Goal: Task Accomplishment & Management: Manage account settings

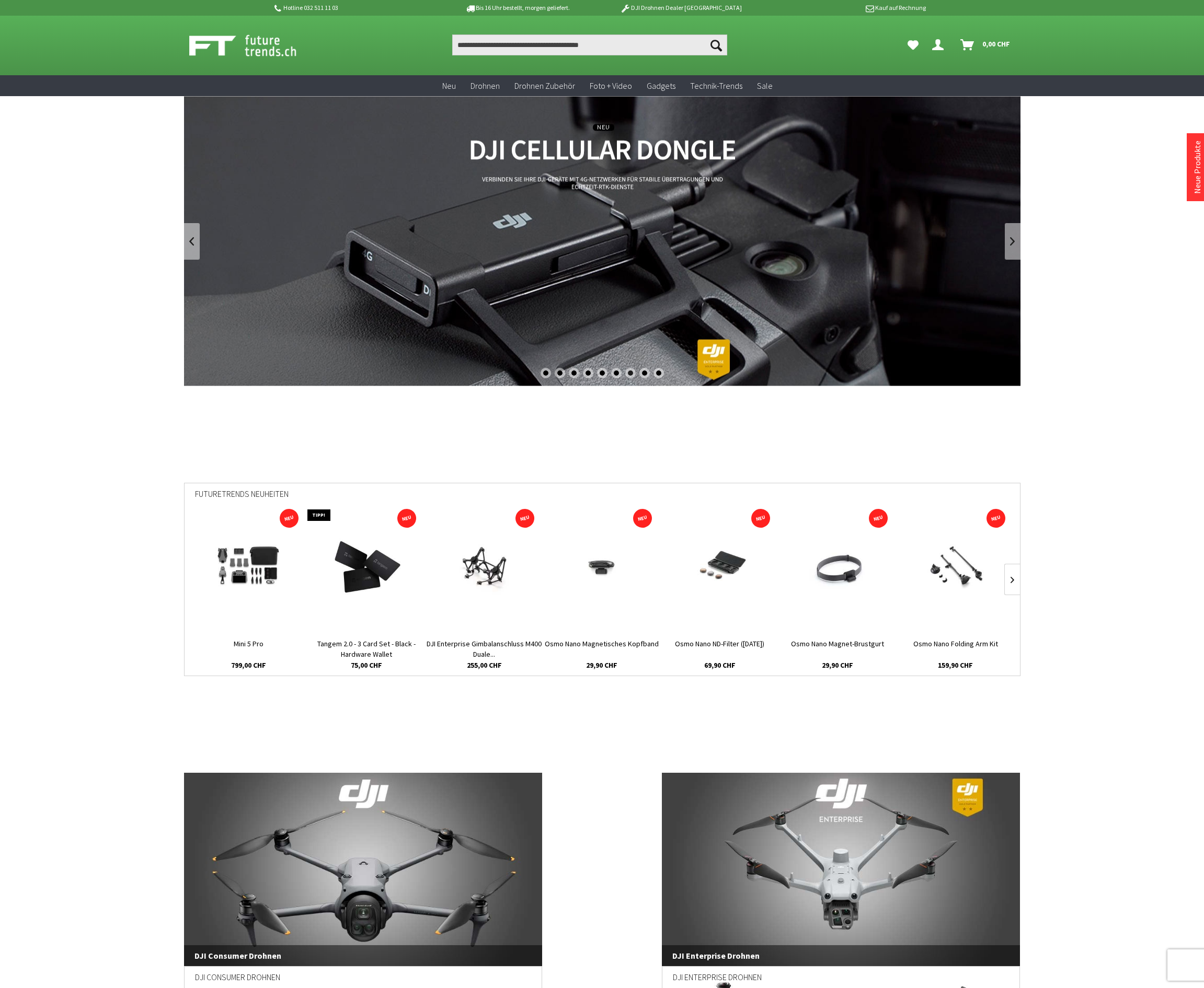
click at [939, 42] on icon "Dein Konto" at bounding box center [938, 40] width 12 height 9
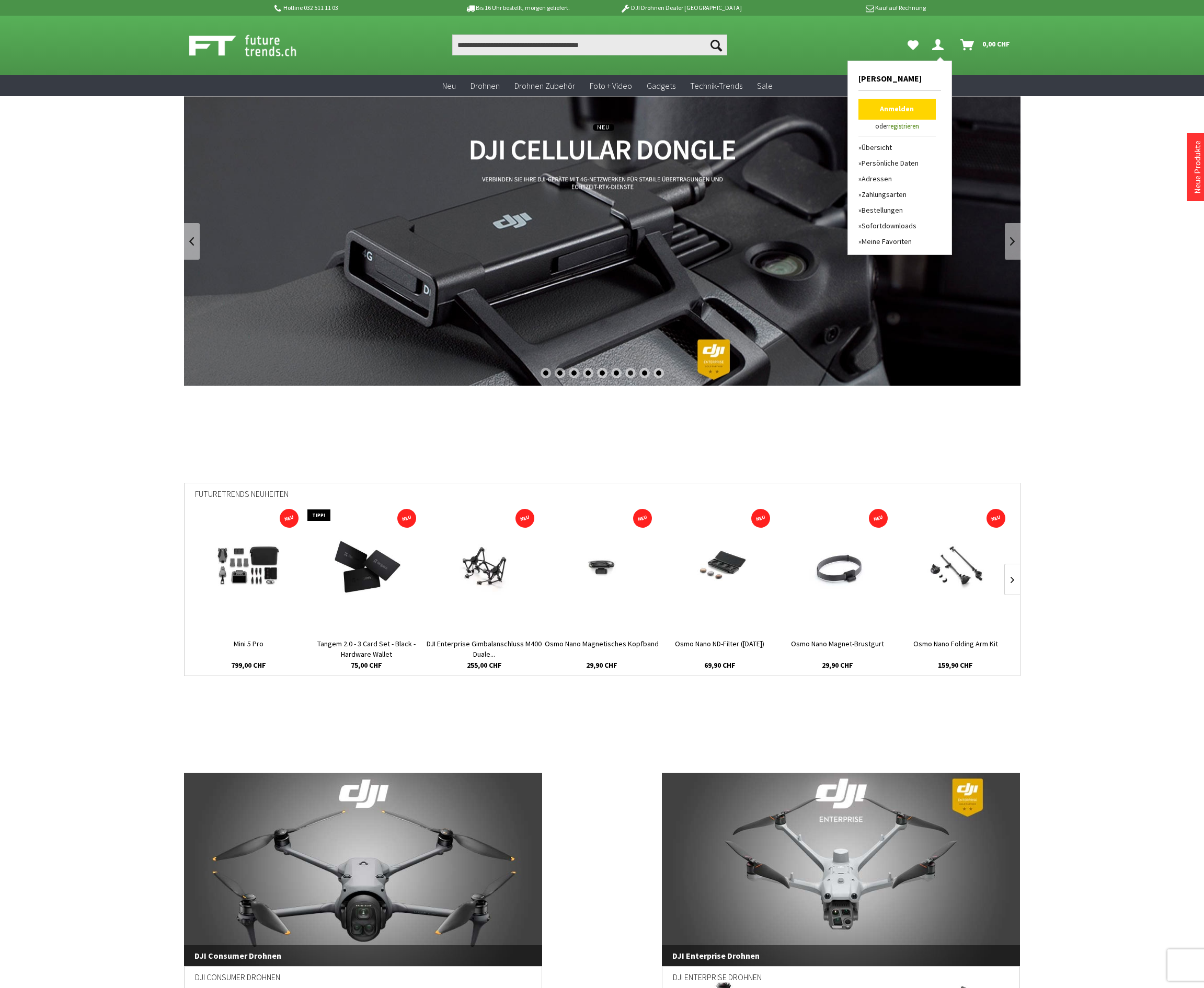
click at [921, 113] on link "Anmelden" at bounding box center [897, 110] width 77 height 21
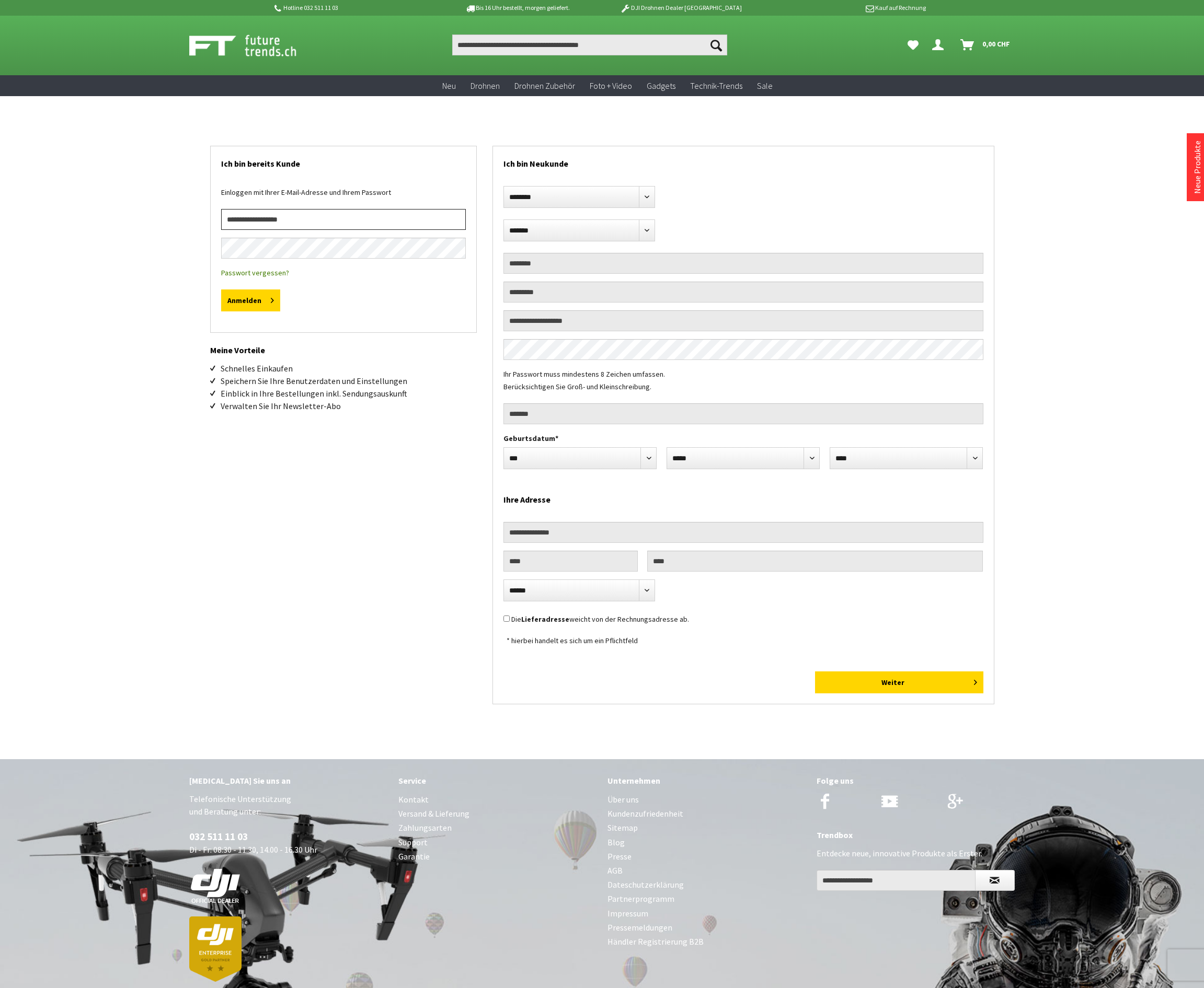
type input "**********"
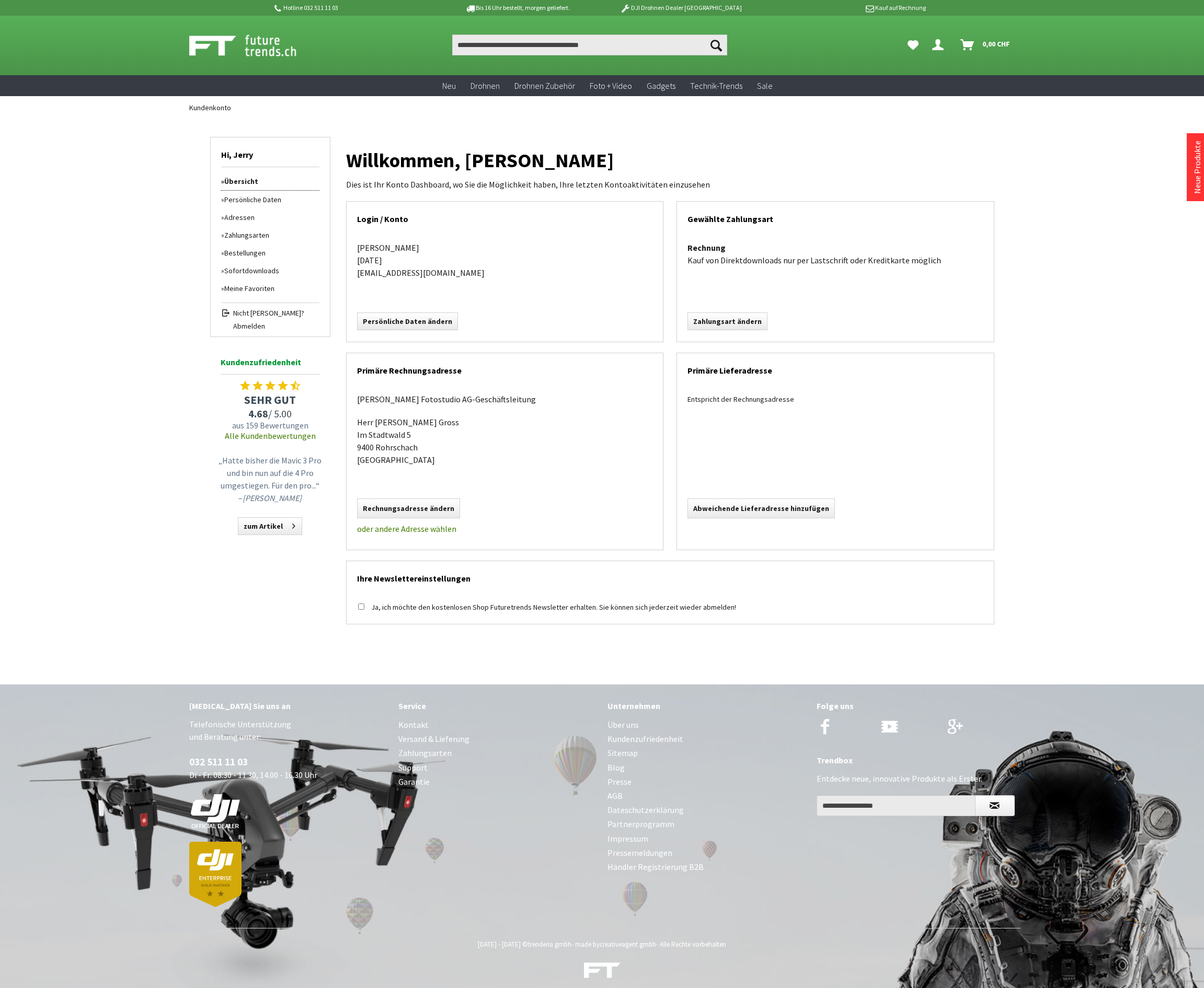
click at [257, 254] on link "Bestellungen" at bounding box center [271, 252] width 98 height 17
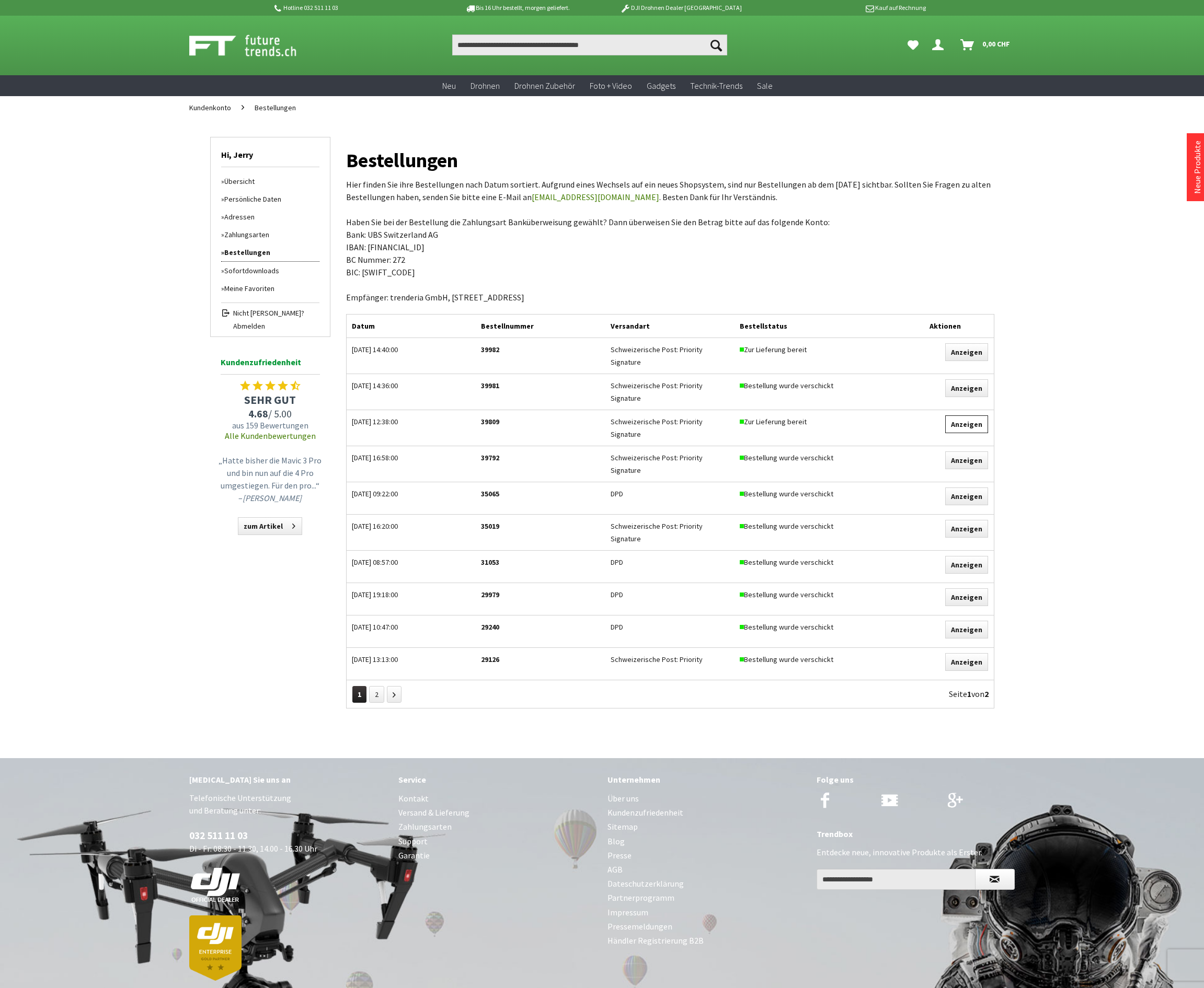
click at [968, 416] on link "Anzeigen" at bounding box center [966, 425] width 43 height 17
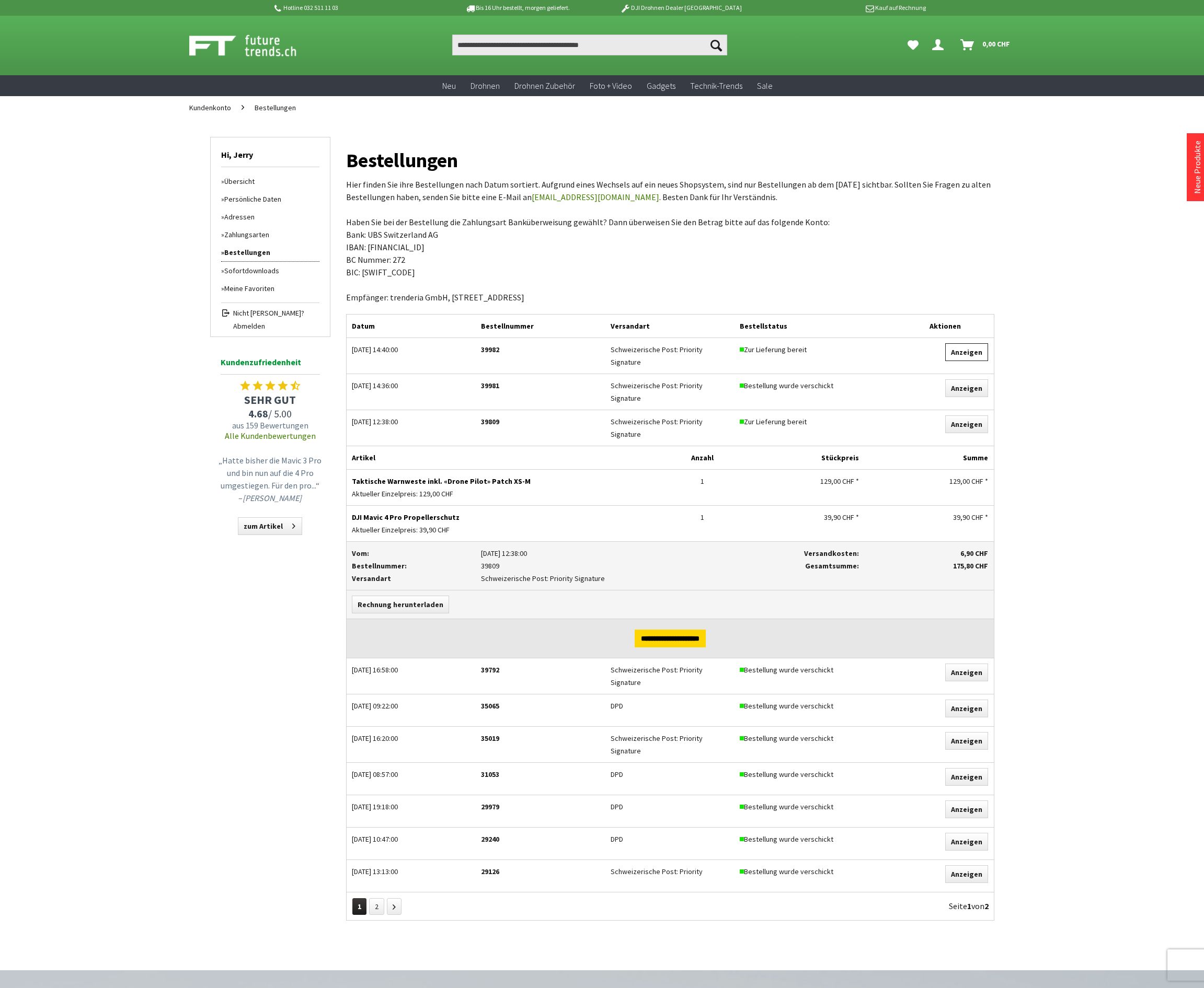
click at [967, 355] on link "Anzeigen" at bounding box center [966, 352] width 43 height 17
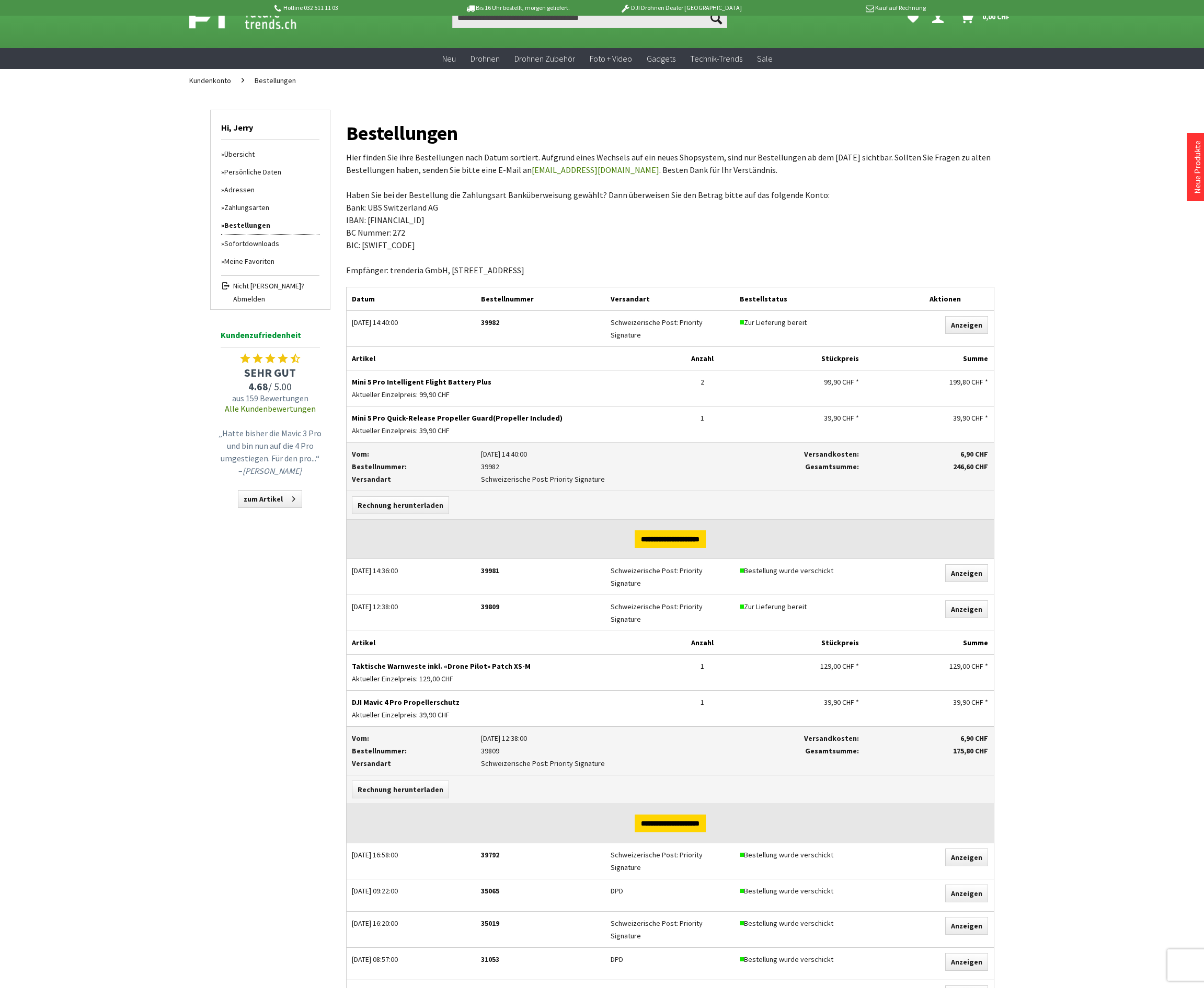
scroll to position [40, 0]
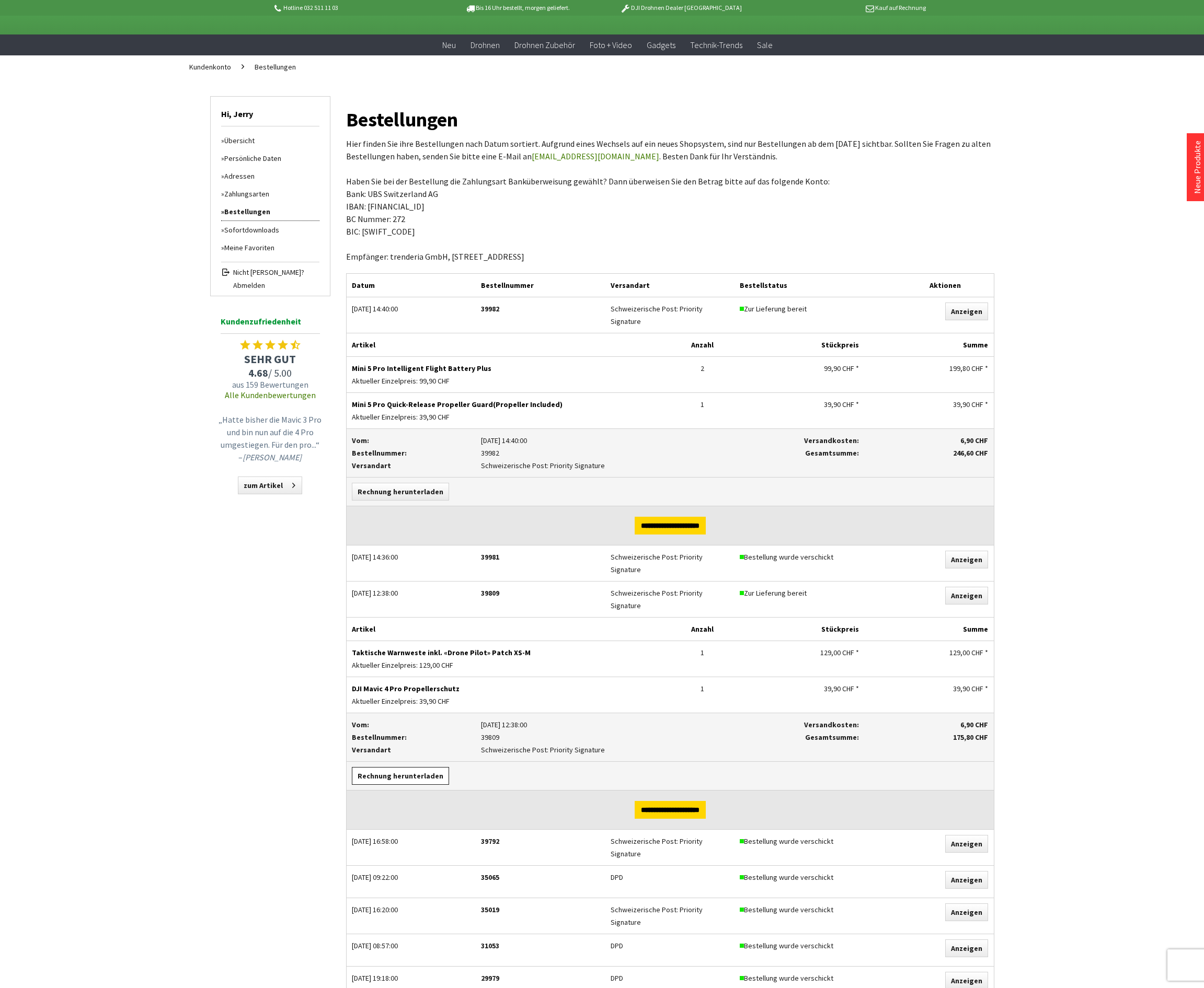
click at [411, 767] on link "Rechnung herunterladen" at bounding box center [400, 776] width 97 height 17
click at [399, 483] on link "Rechnung herunterladen" at bounding box center [400, 492] width 97 height 17
click at [397, 488] on link "Rechnung herunterladen" at bounding box center [400, 492] width 97 height 17
click at [408, 485] on link "Rechnung herunterladen" at bounding box center [400, 492] width 97 height 17
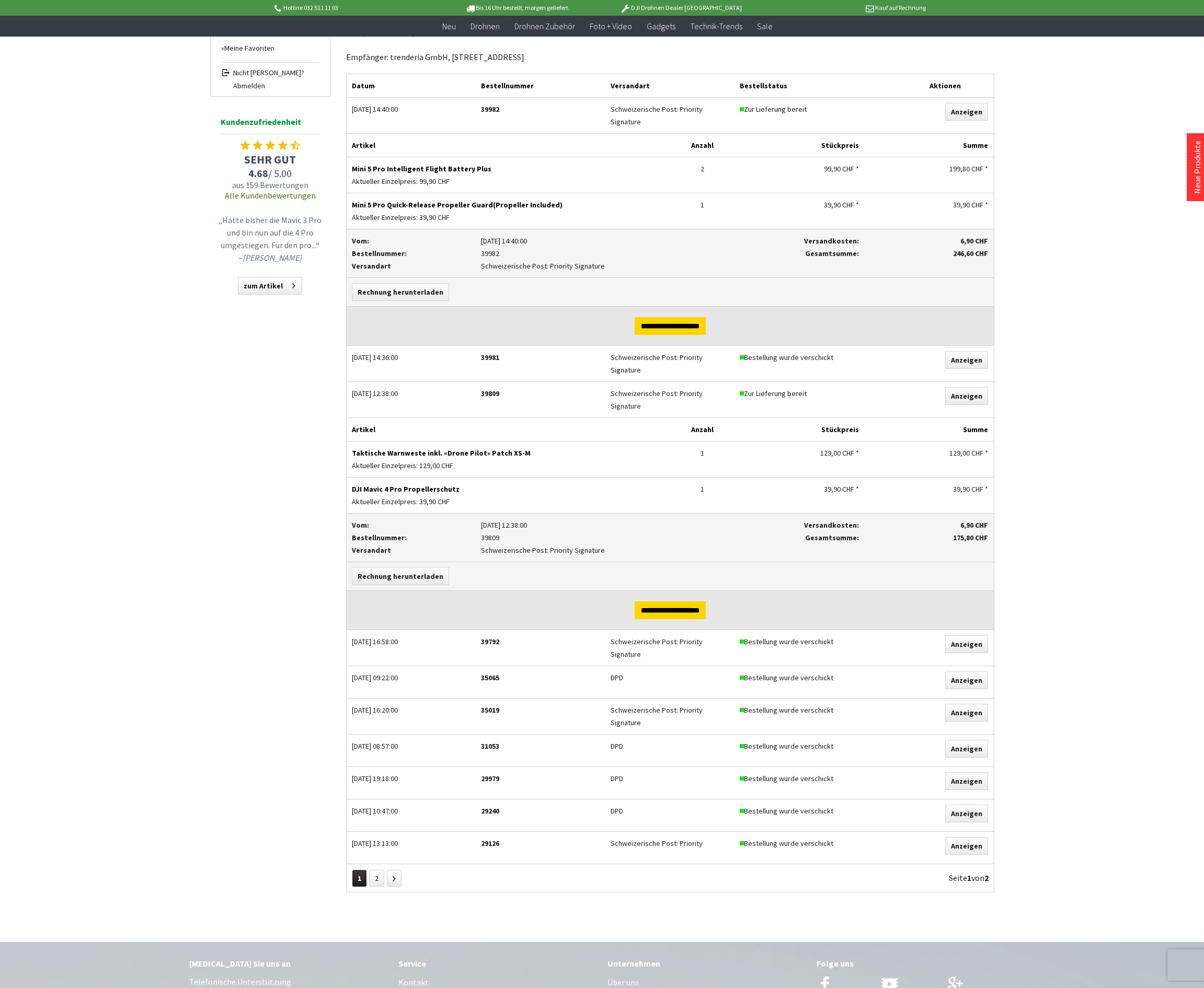
scroll to position [282, 0]
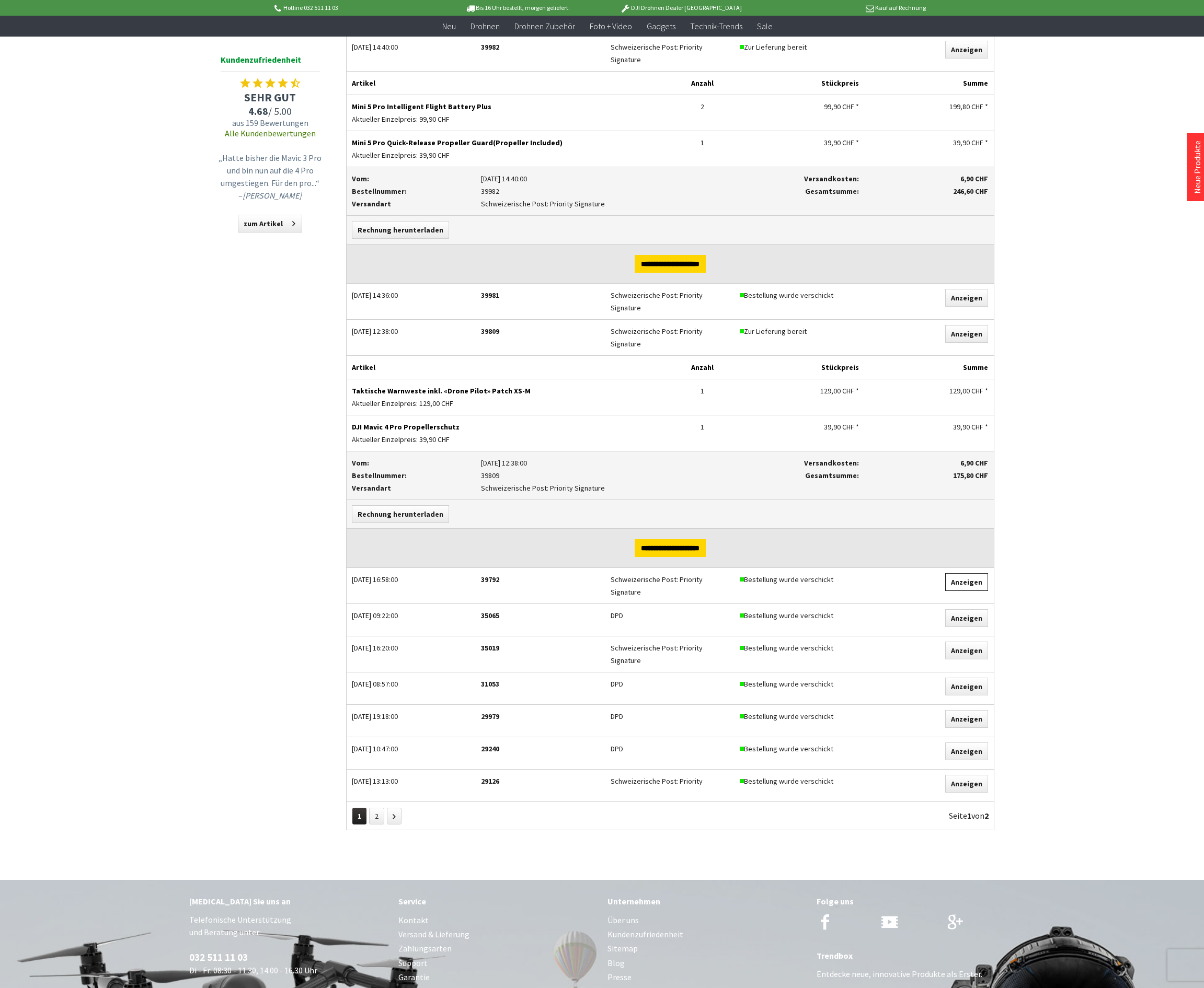
click at [963, 575] on link "Anzeigen" at bounding box center [966, 582] width 43 height 17
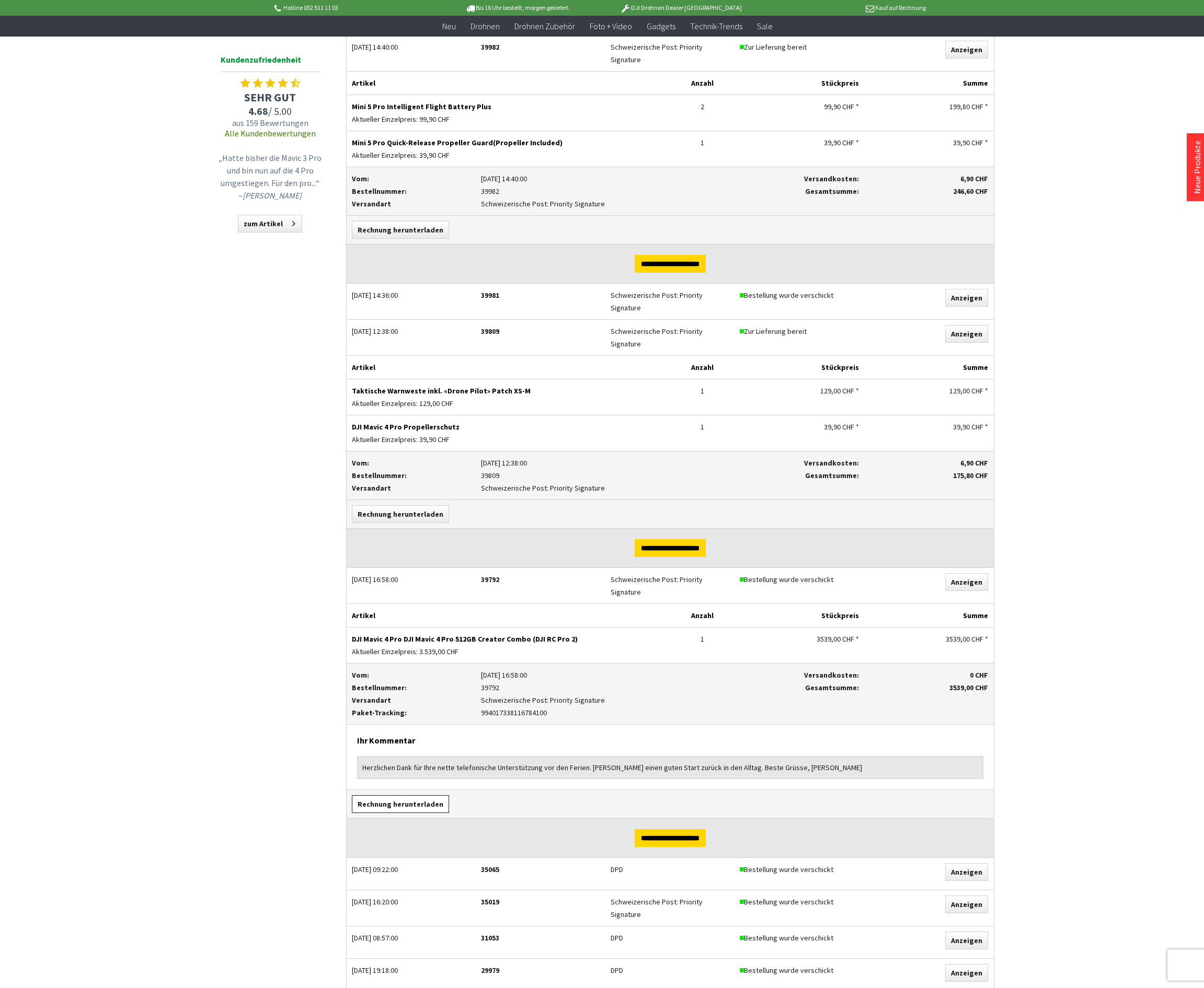
click at [417, 795] on link "Rechnung herunterladen" at bounding box center [400, 804] width 97 height 17
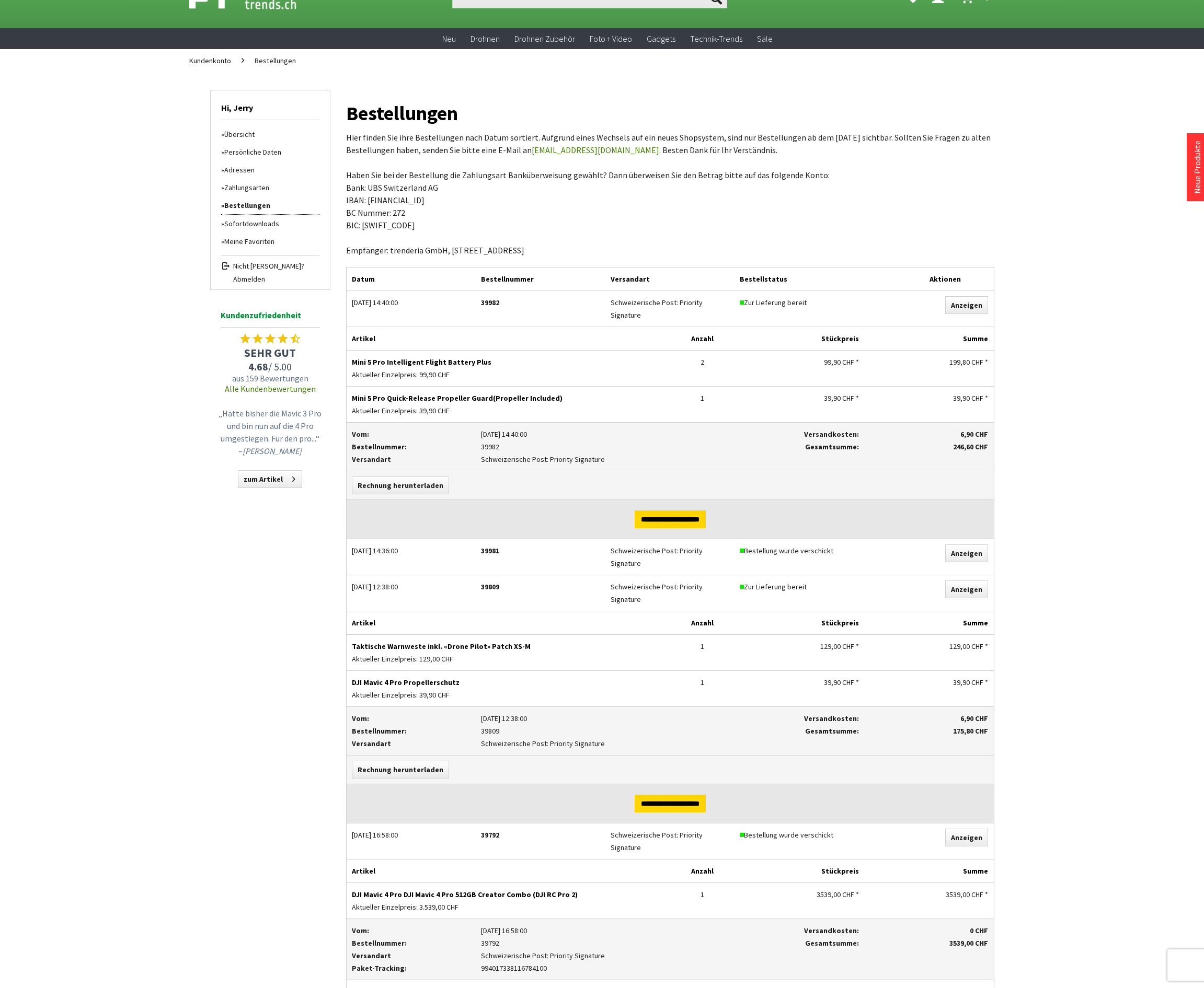
scroll to position [0, 0]
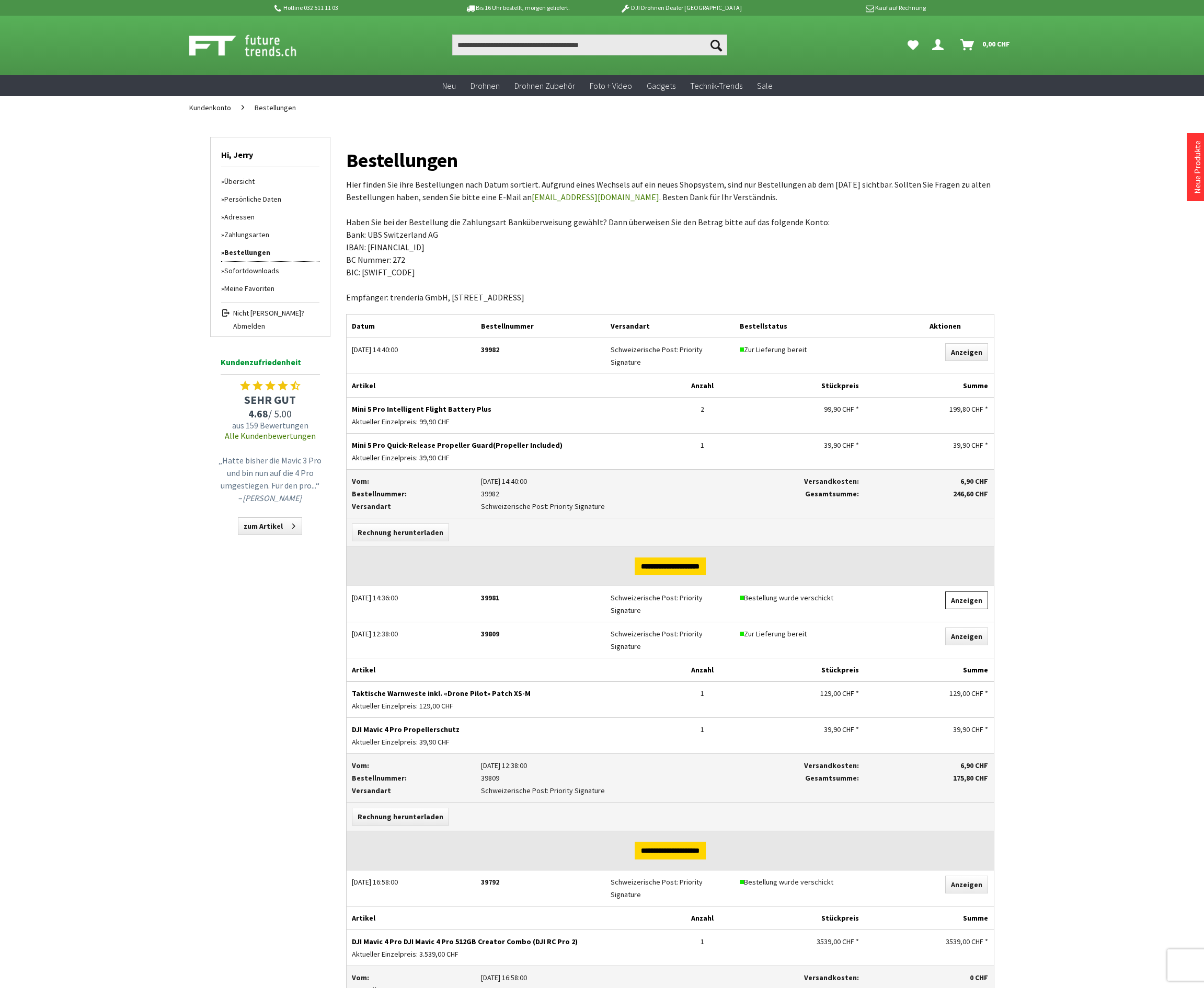
click at [961, 595] on link "Anzeigen" at bounding box center [966, 600] width 43 height 17
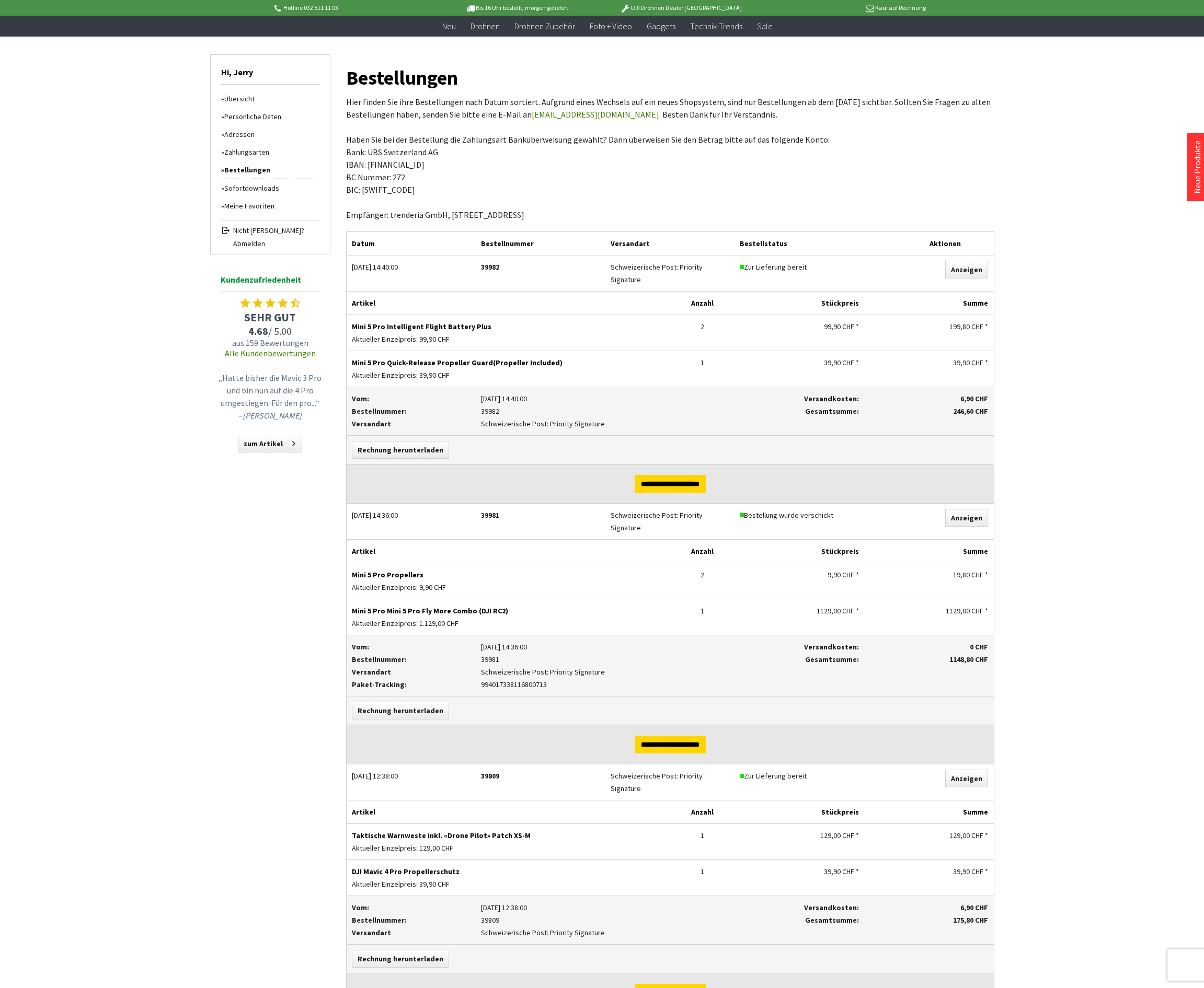
scroll to position [94, 0]
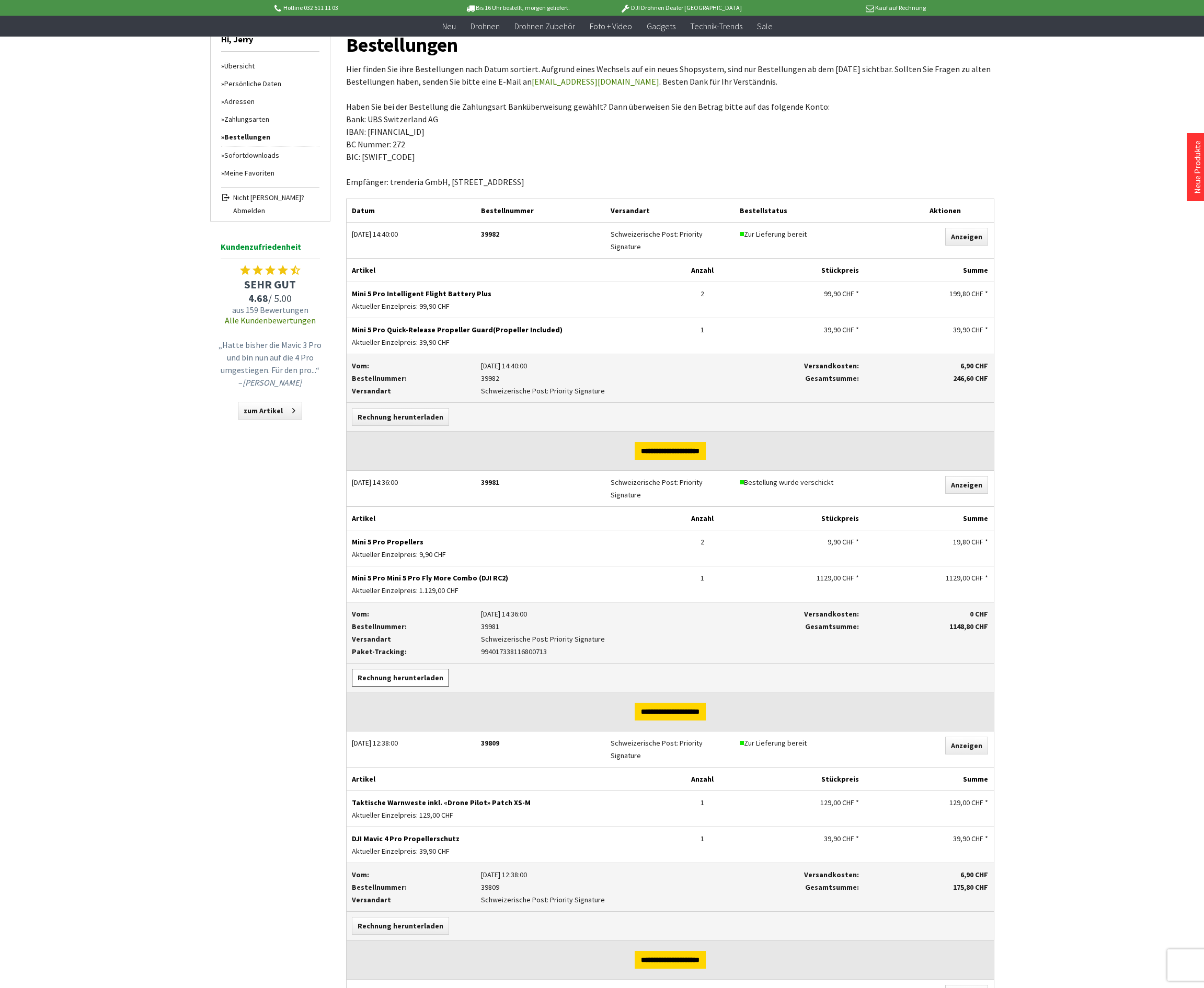
click at [407, 672] on link "Rechnung herunterladen" at bounding box center [400, 678] width 97 height 17
click at [724, 319] on div "Anzahl 1" at bounding box center [702, 330] width 65 height 23
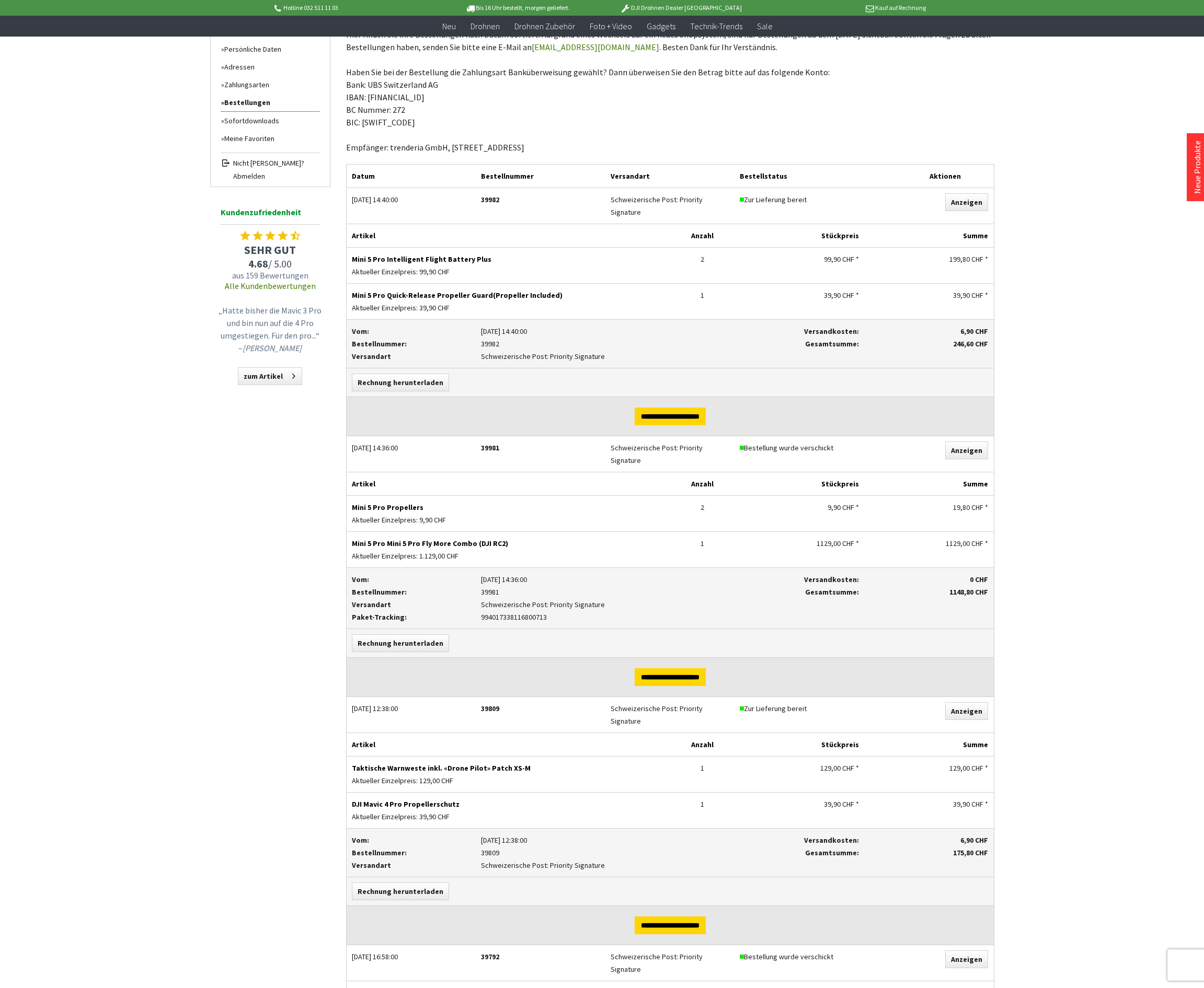
scroll to position [122, 0]
